Goal: Find specific page/section: Find specific page/section

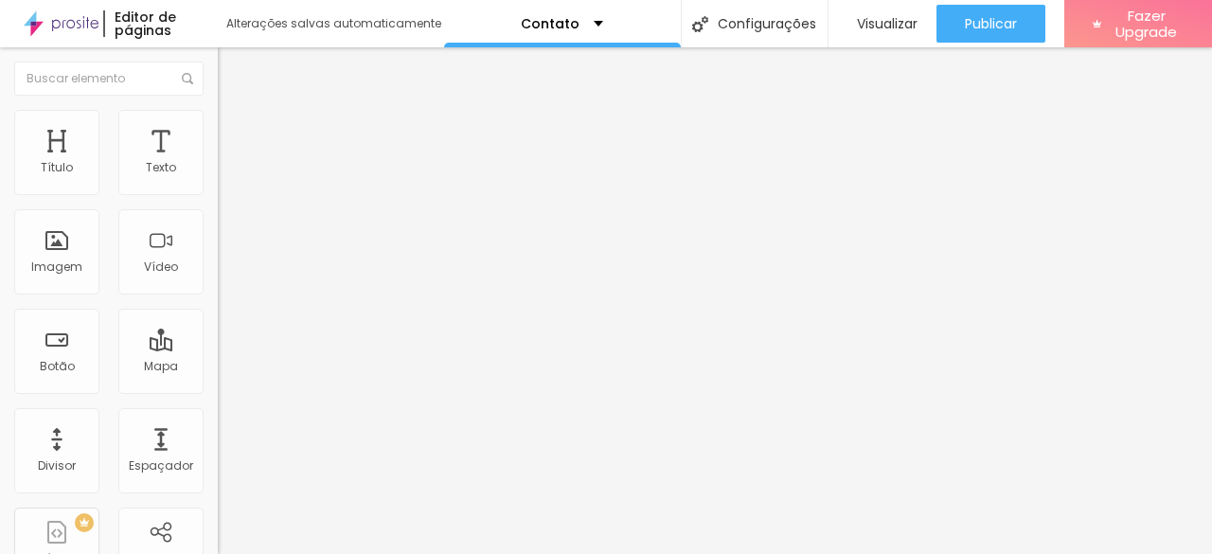
click at [235, 131] on span "Avançado" at bounding box center [266, 123] width 62 height 16
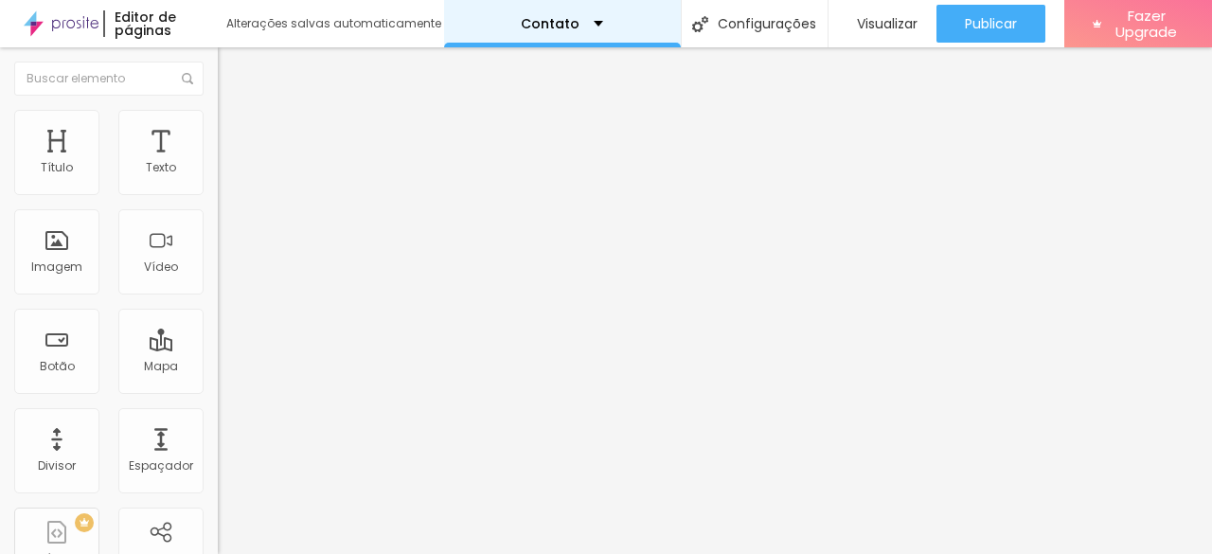
click at [571, 13] on div "Contato" at bounding box center [562, 23] width 237 height 47
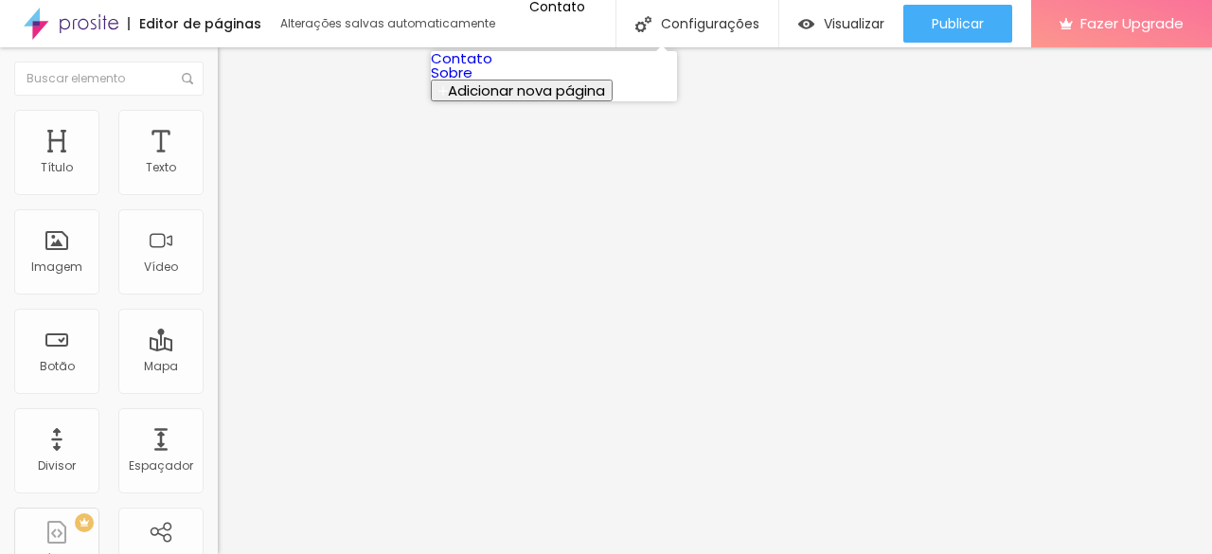
click at [472, 82] on link "Sobre" at bounding box center [452, 72] width 42 height 20
